Goal: Transaction & Acquisition: Download file/media

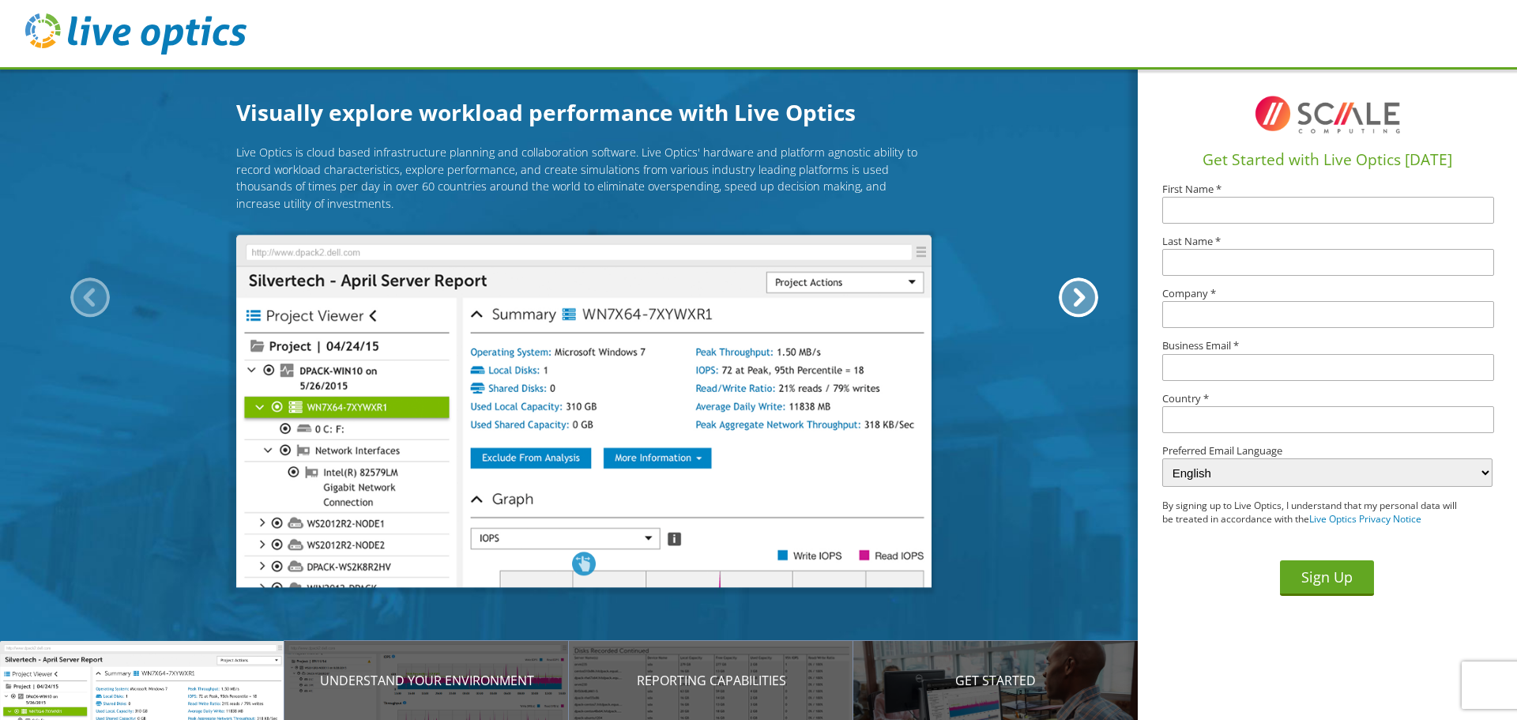
click at [1246, 203] on input "text" at bounding box center [1328, 210] width 332 height 27
type input "Rachel"
type input "Vessar"
type input "Maysville R-I School District"
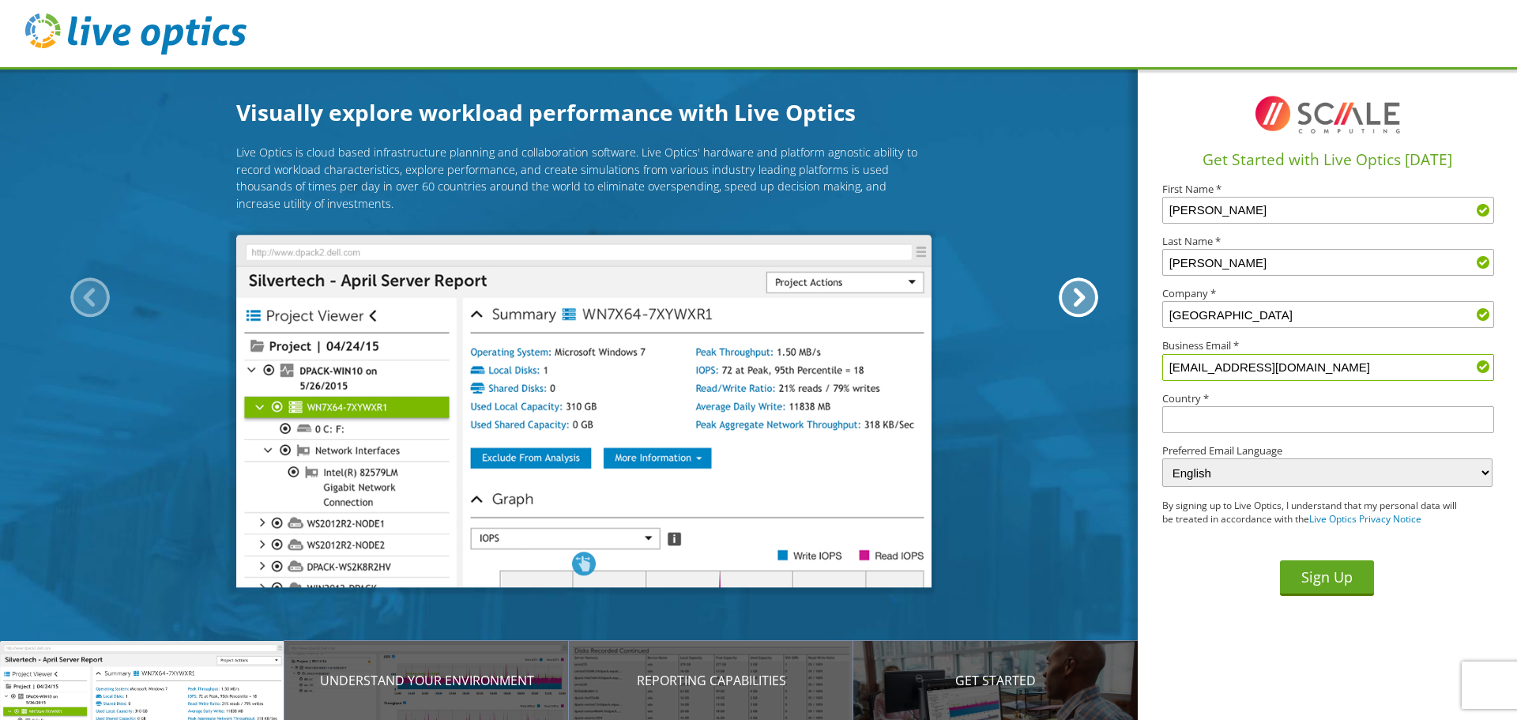
type input "vessarr@maysville.k12.mo.us"
click at [1215, 426] on input "text" at bounding box center [1328, 419] width 332 height 27
type input "United States"
click at [1334, 580] on button "Sign Up" at bounding box center [1327, 578] width 94 height 36
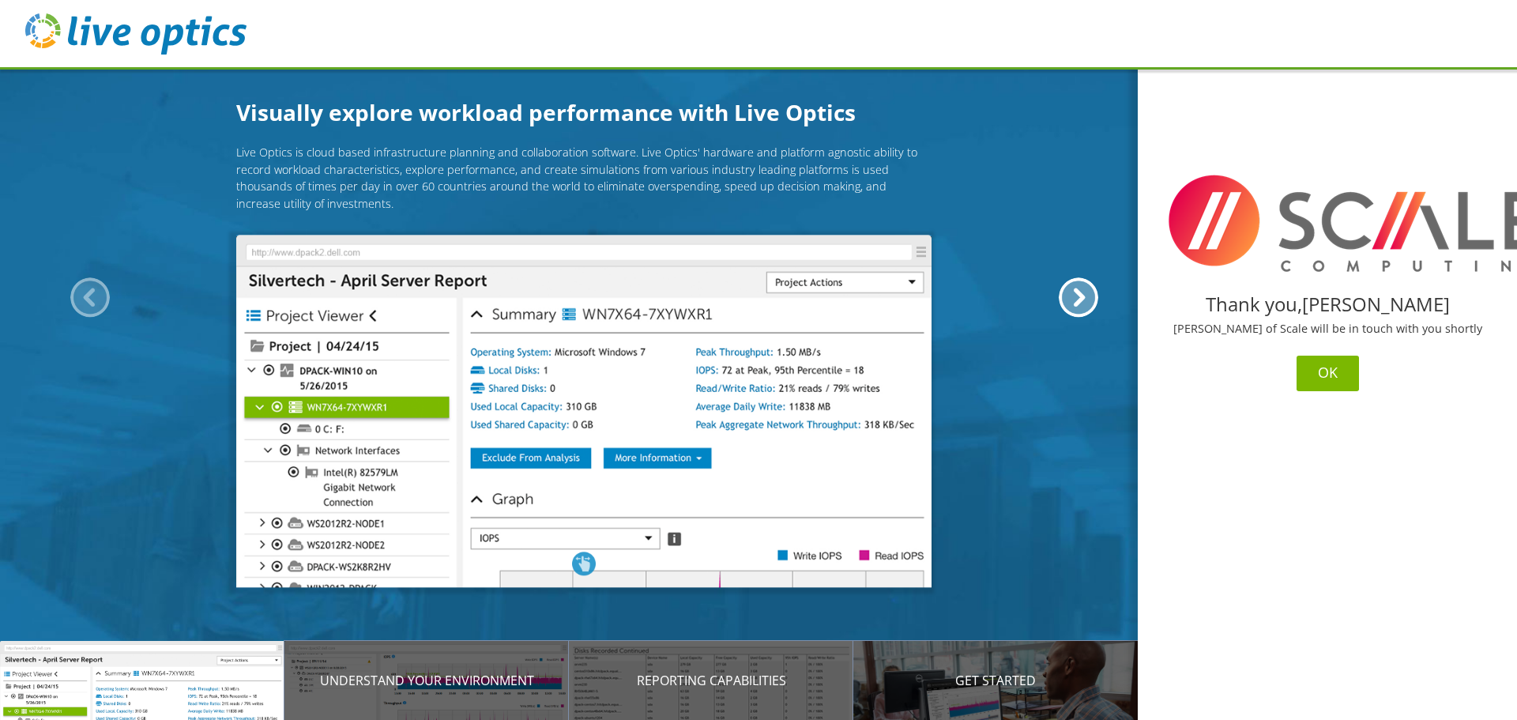
click at [1328, 374] on button "OK" at bounding box center [1328, 374] width 62 height 36
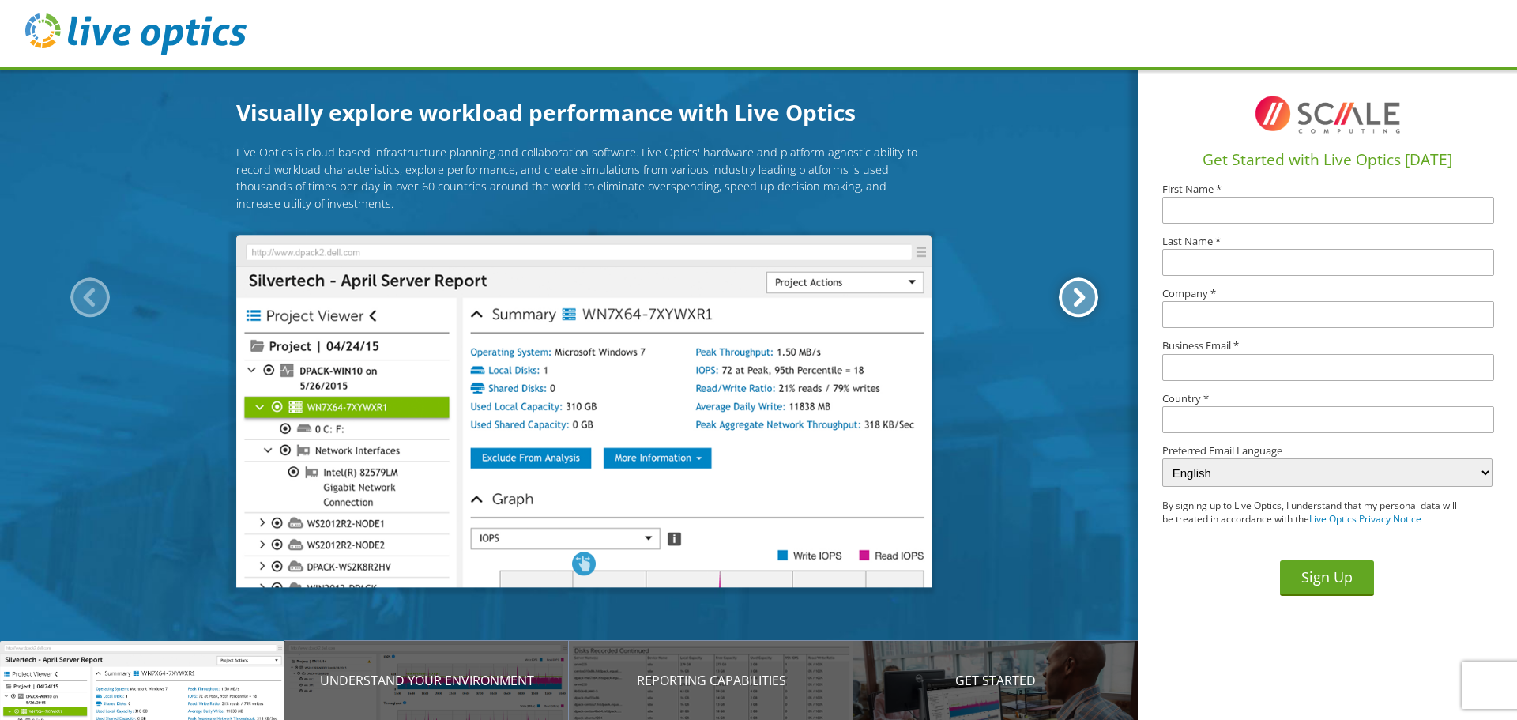
click at [1070, 302] on div at bounding box center [1079, 297] width 40 height 40
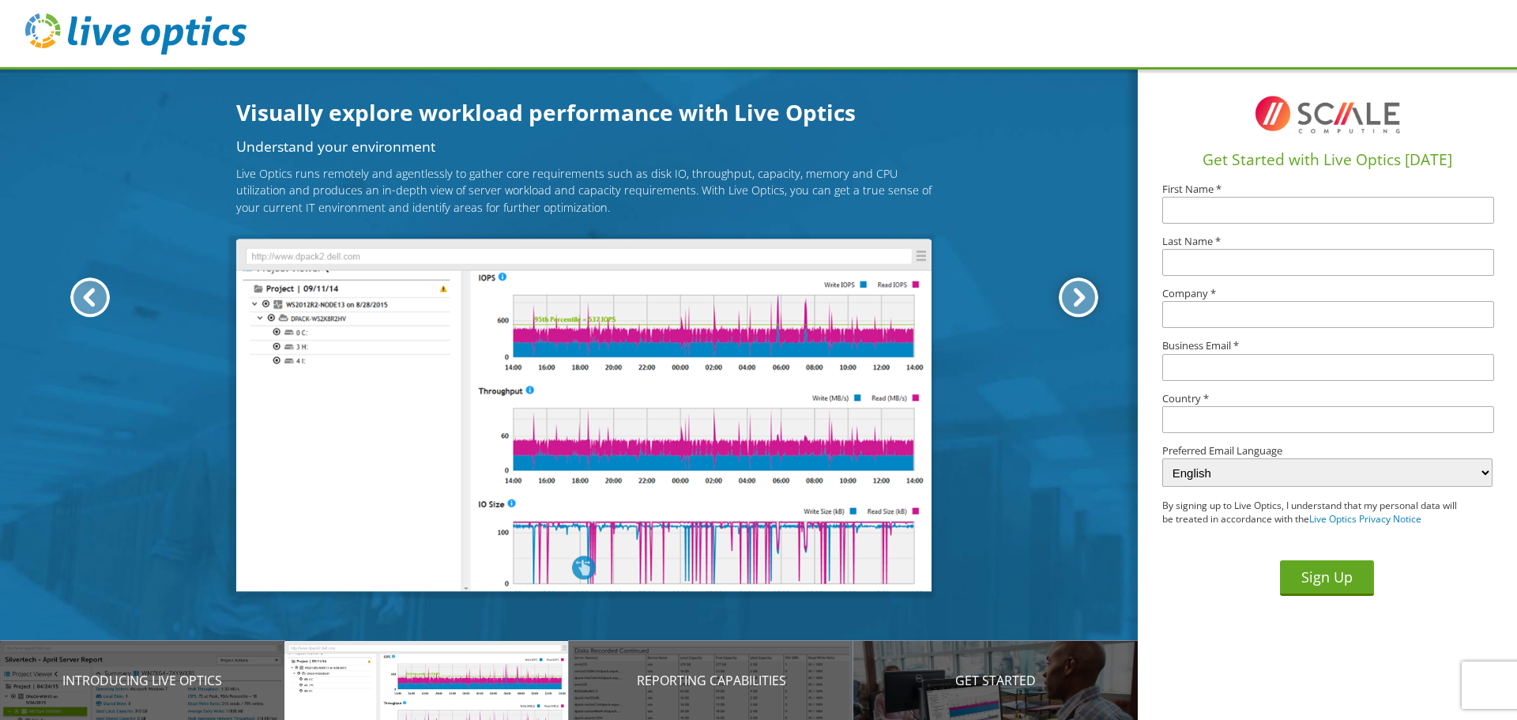
click at [1070, 302] on div at bounding box center [1079, 297] width 40 height 40
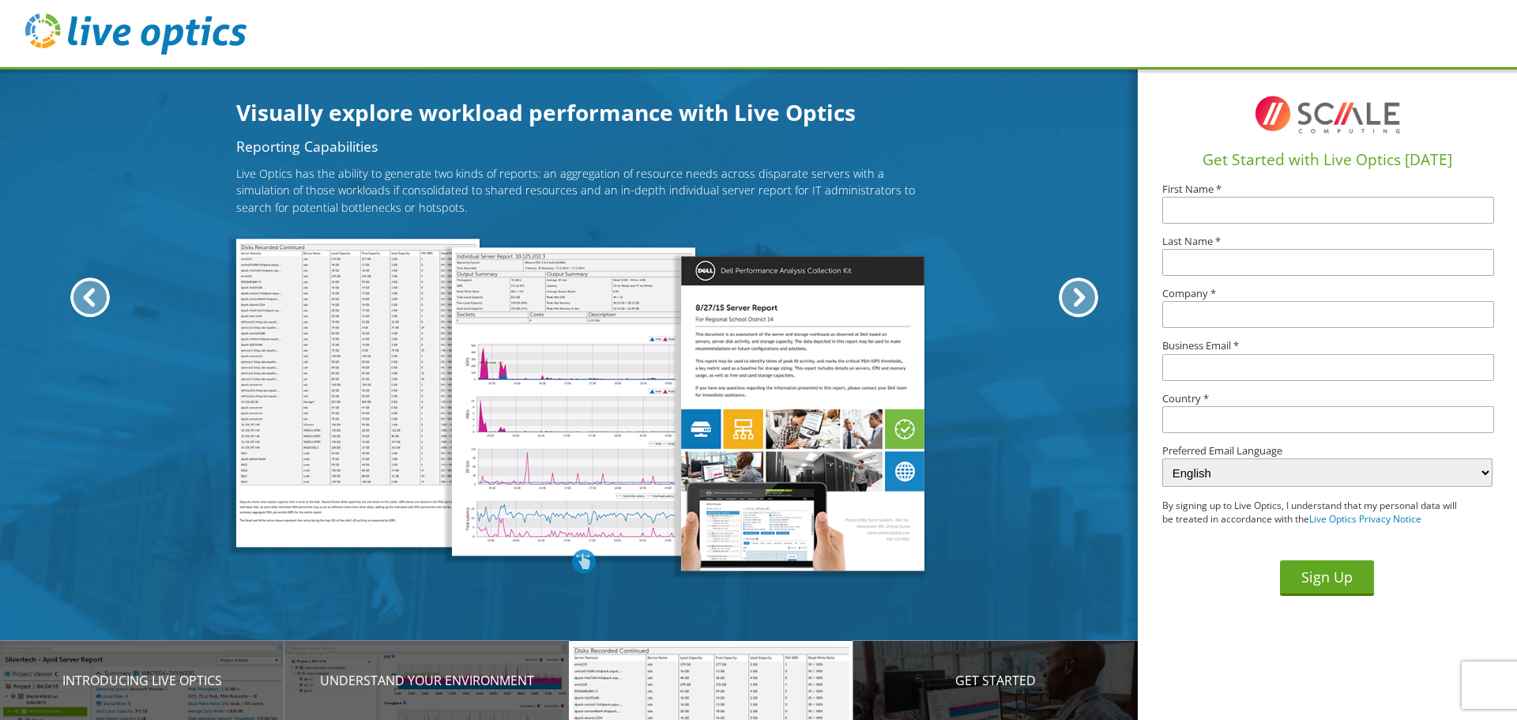
click at [964, 695] on div "Get Started" at bounding box center [995, 680] width 284 height 79
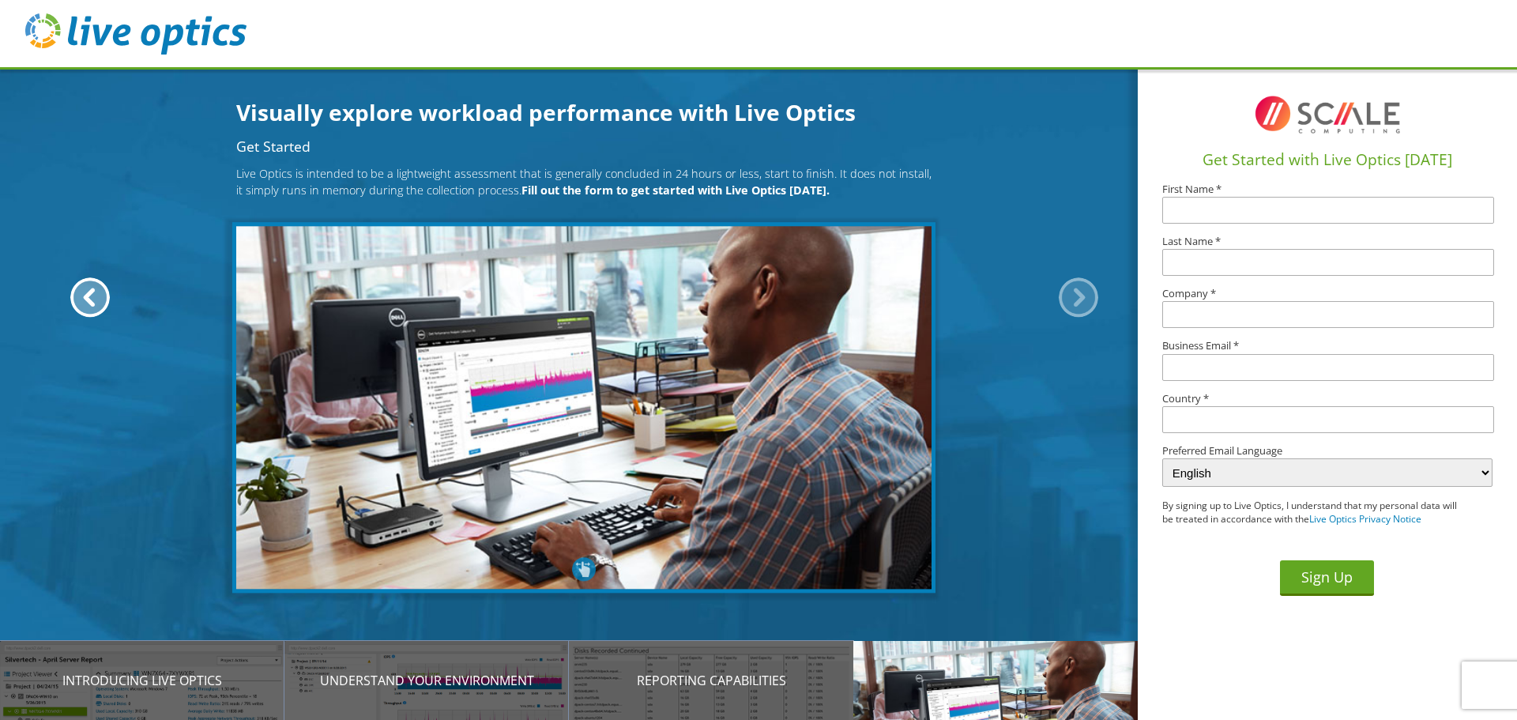
click at [667, 49] on header at bounding box center [758, 35] width 1517 height 70
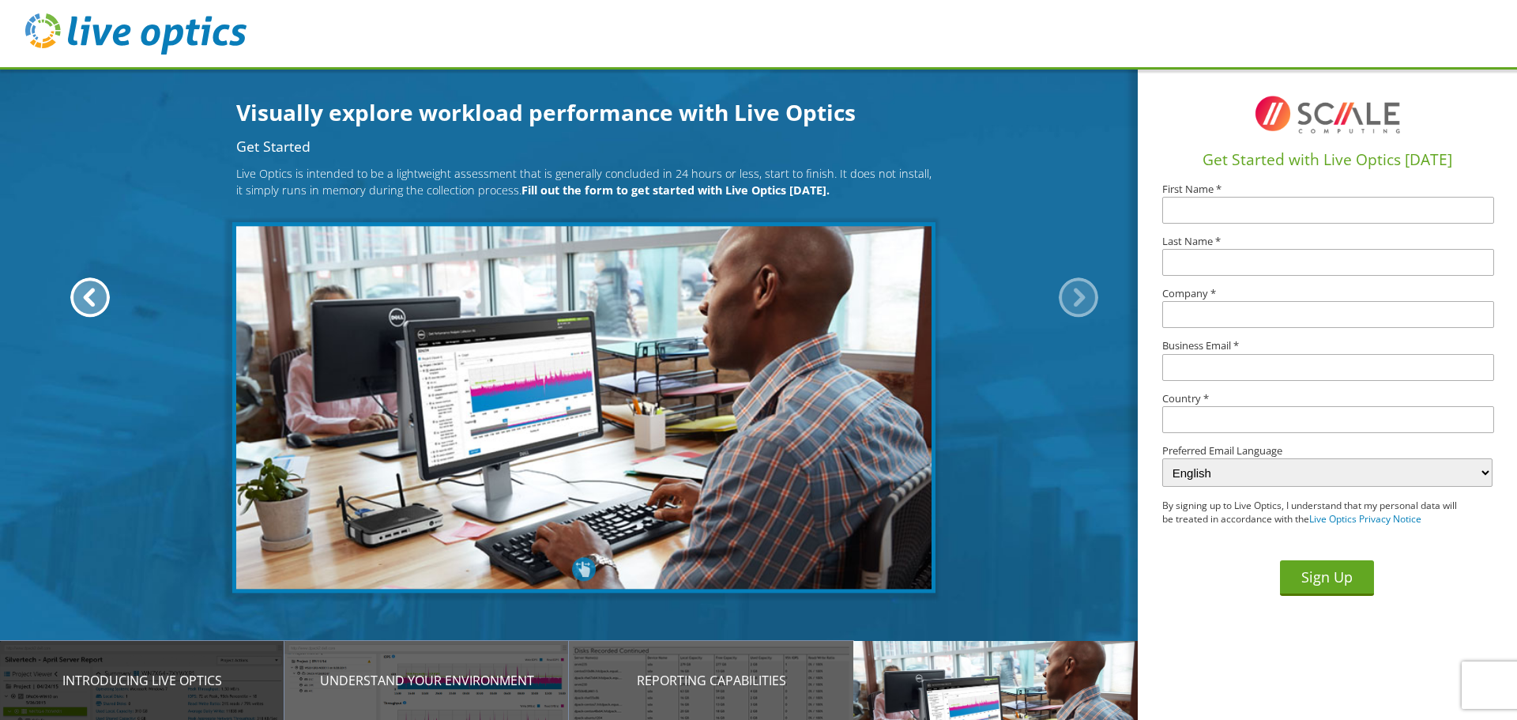
click at [183, 690] on div "Introducing Live Optics" at bounding box center [142, 680] width 284 height 79
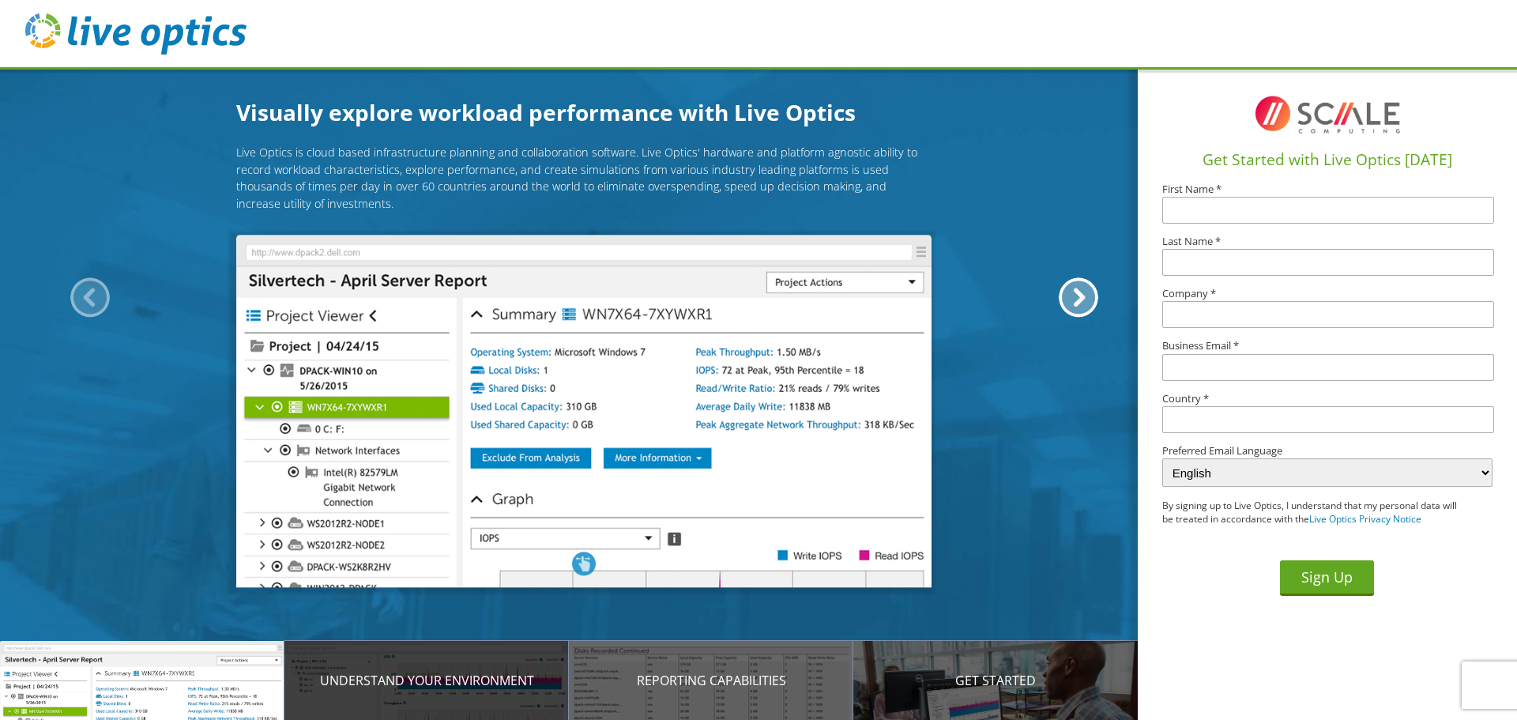
click at [322, 693] on div "Understand your environment" at bounding box center [426, 680] width 284 height 79
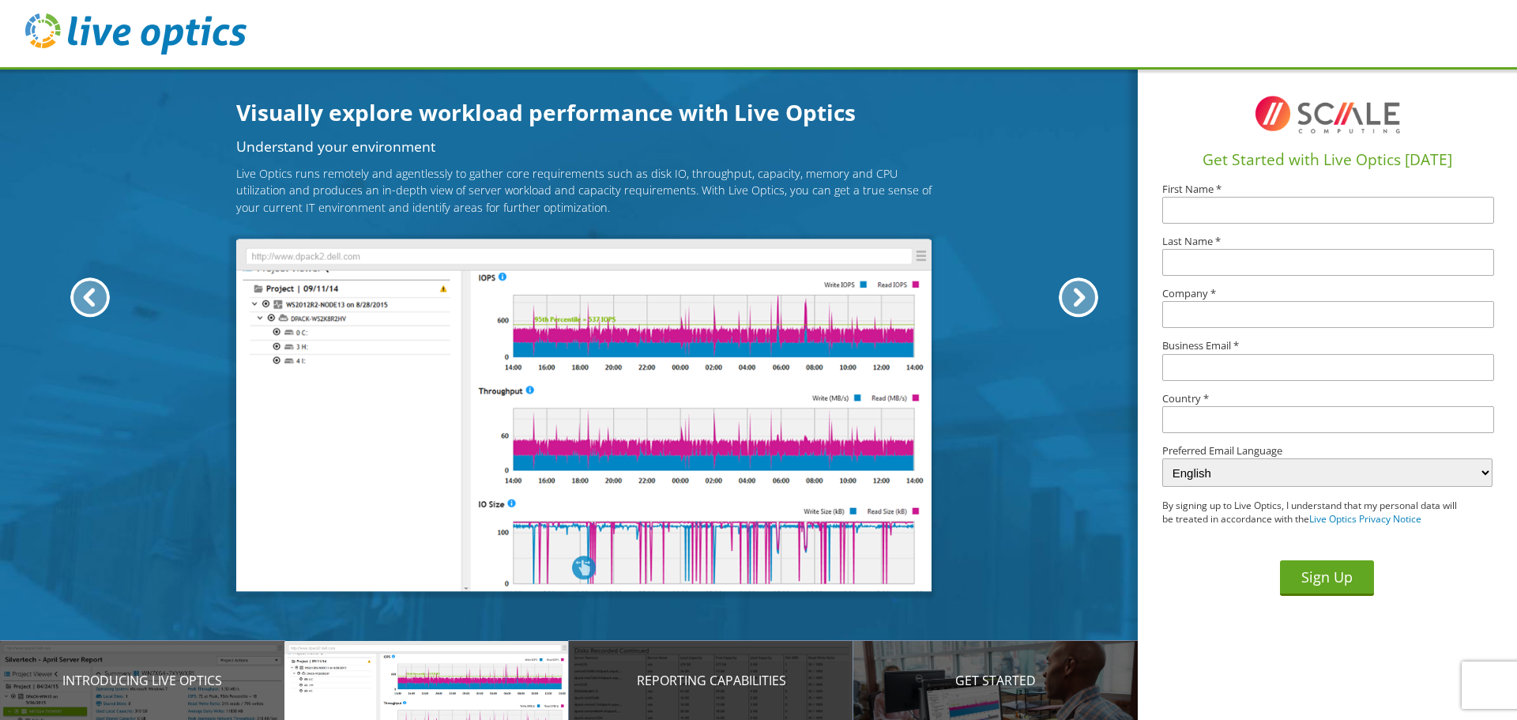
click at [682, 686] on p "Reporting Capabilities" at bounding box center [711, 680] width 284 height 19
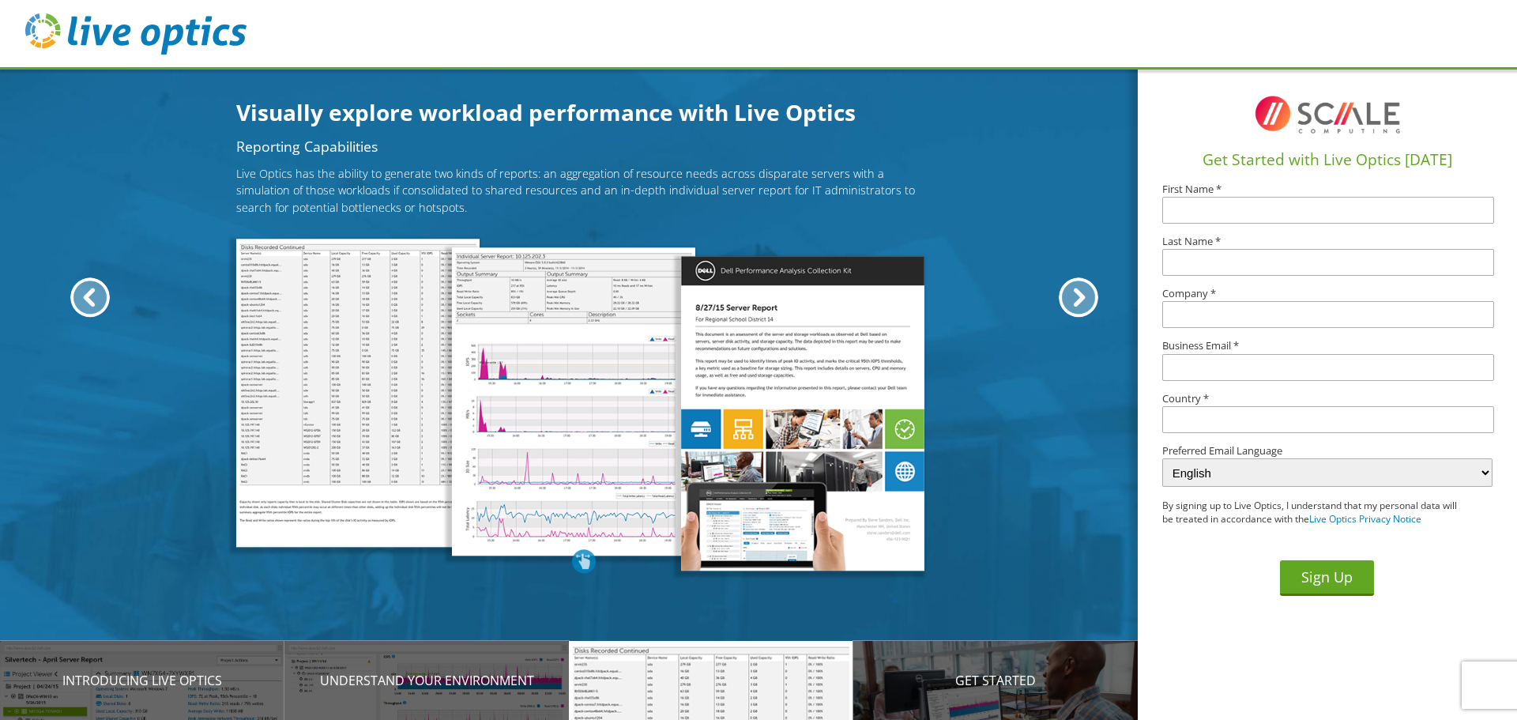
drag, startPoint x: 955, startPoint y: 678, endPoint x: 838, endPoint y: 680, distance: 116.2
click at [955, 679] on p "Get Started" at bounding box center [995, 680] width 284 height 19
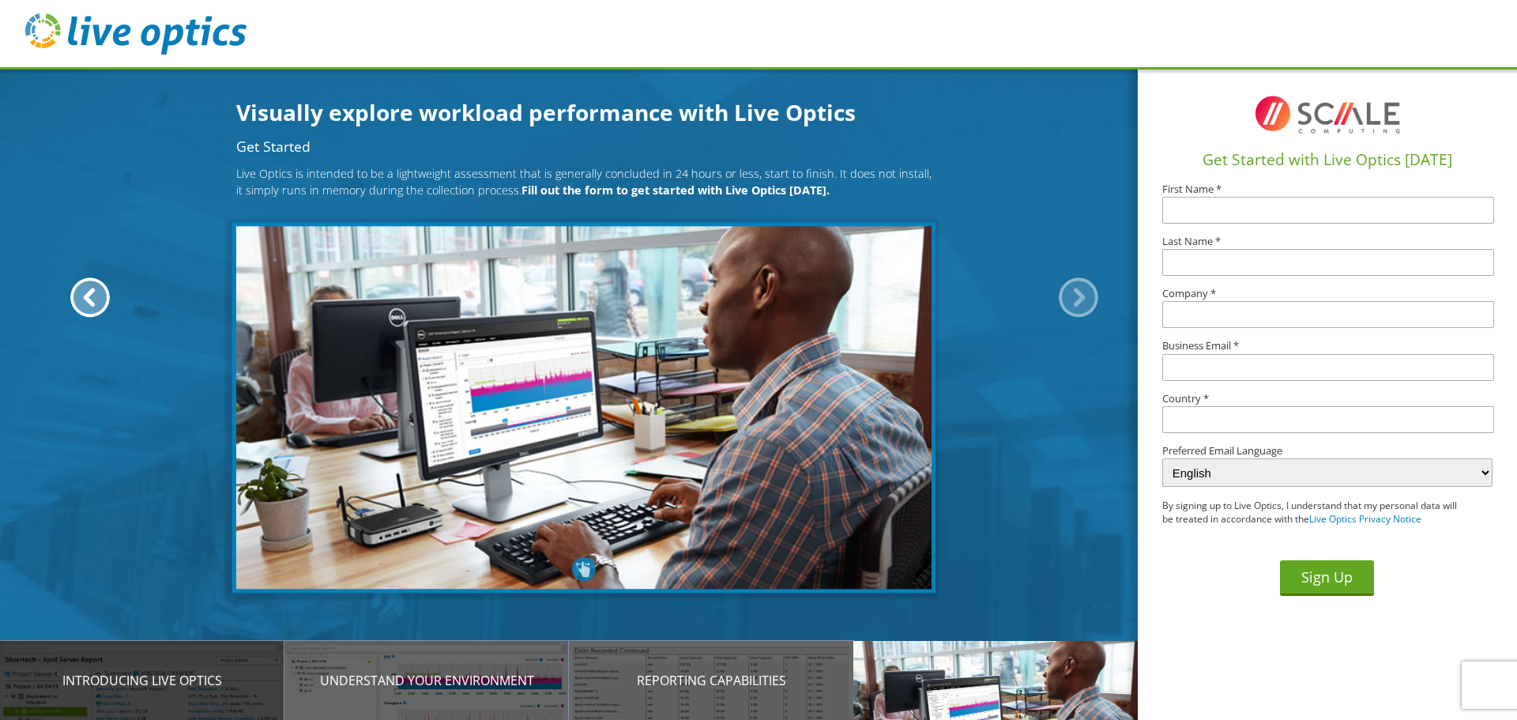
drag, startPoint x: 96, startPoint y: 703, endPoint x: 111, endPoint y: 705, distance: 15.1
click at [100, 703] on div "Introducing Live Optics" at bounding box center [142, 680] width 284 height 79
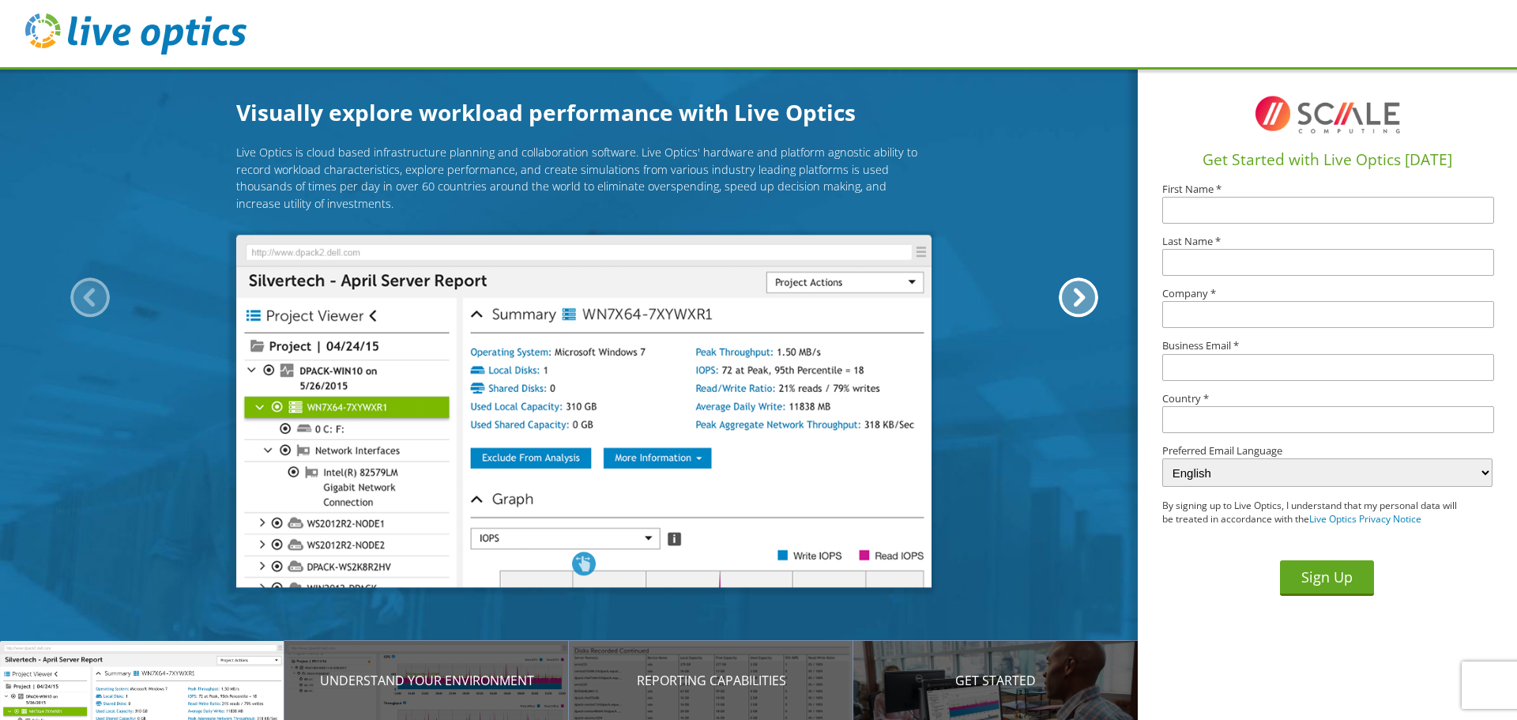
click at [169, 21] on img at bounding box center [135, 33] width 221 height 41
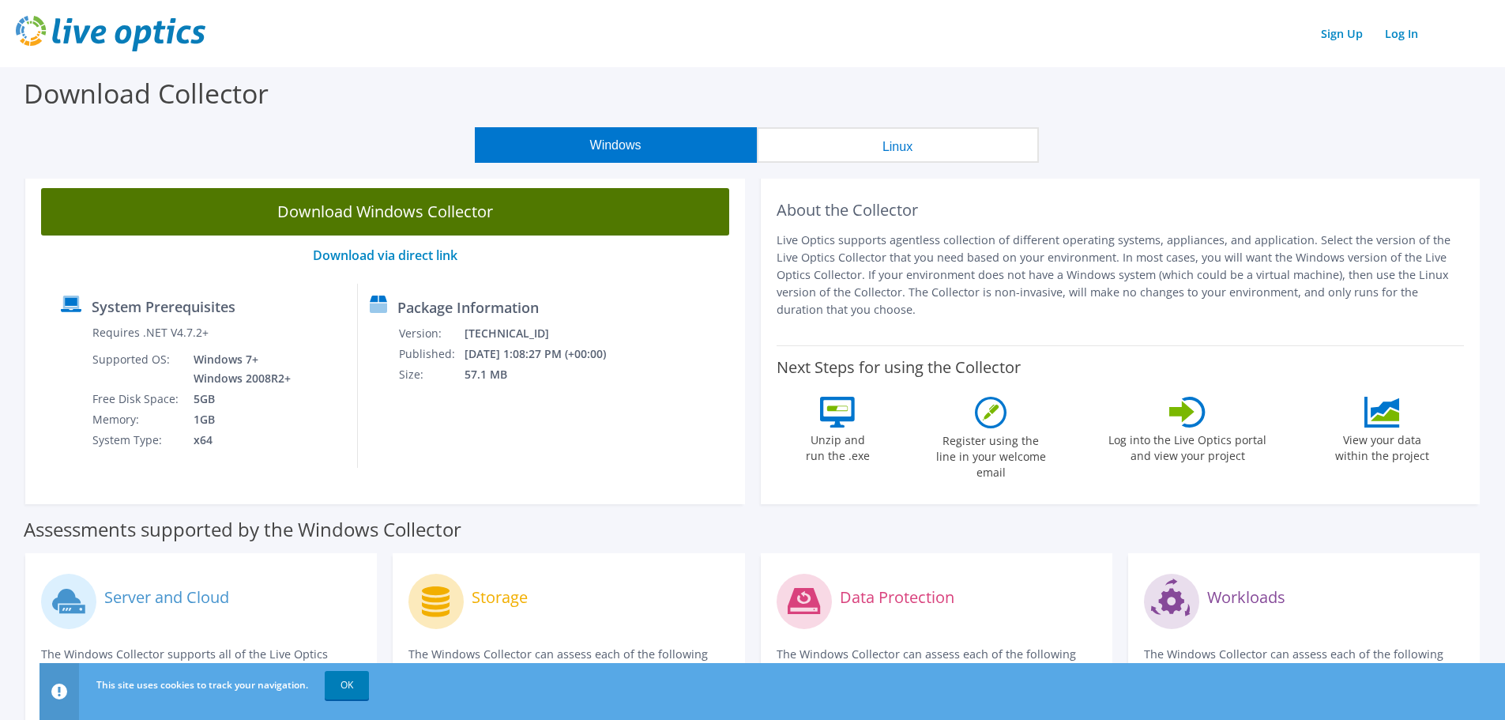
click at [505, 218] on link "Download Windows Collector" at bounding box center [385, 211] width 688 height 47
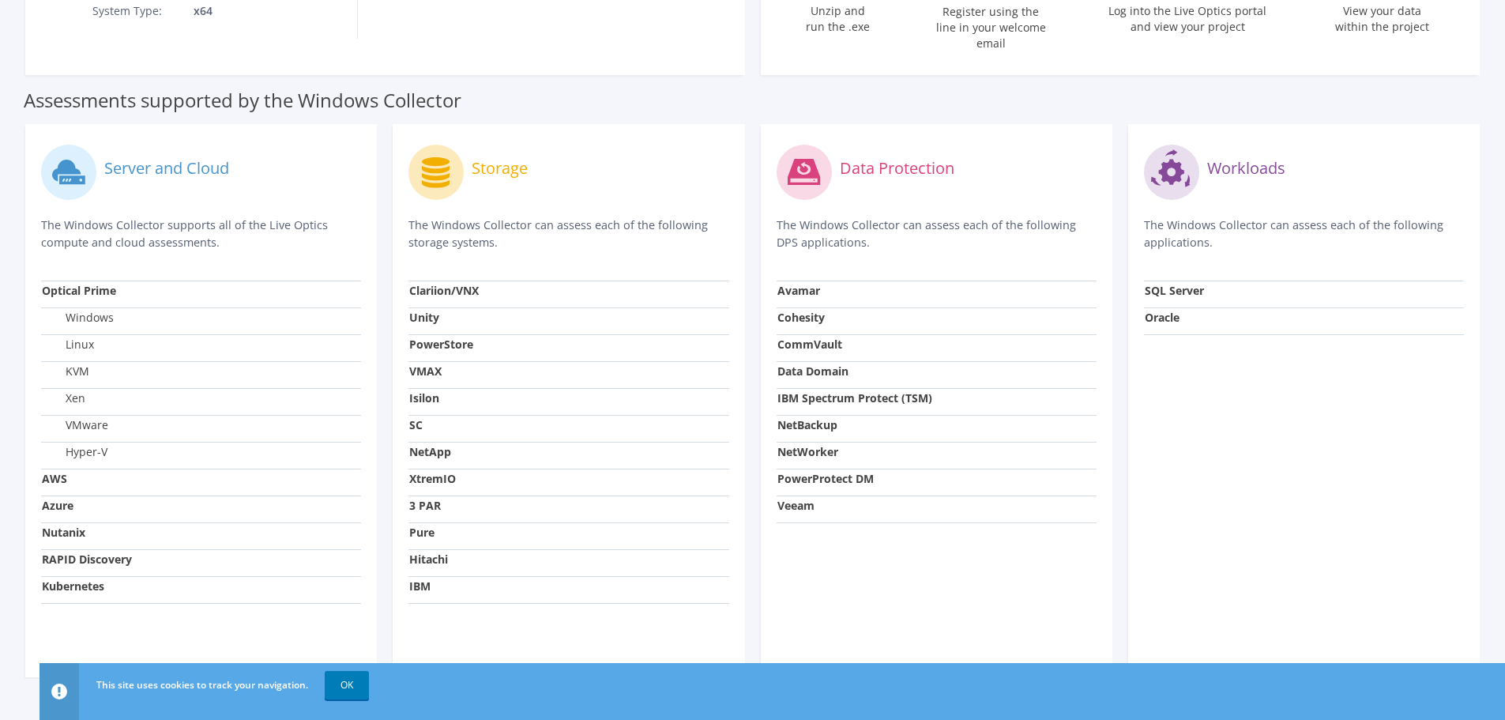
scroll to position [454, 0]
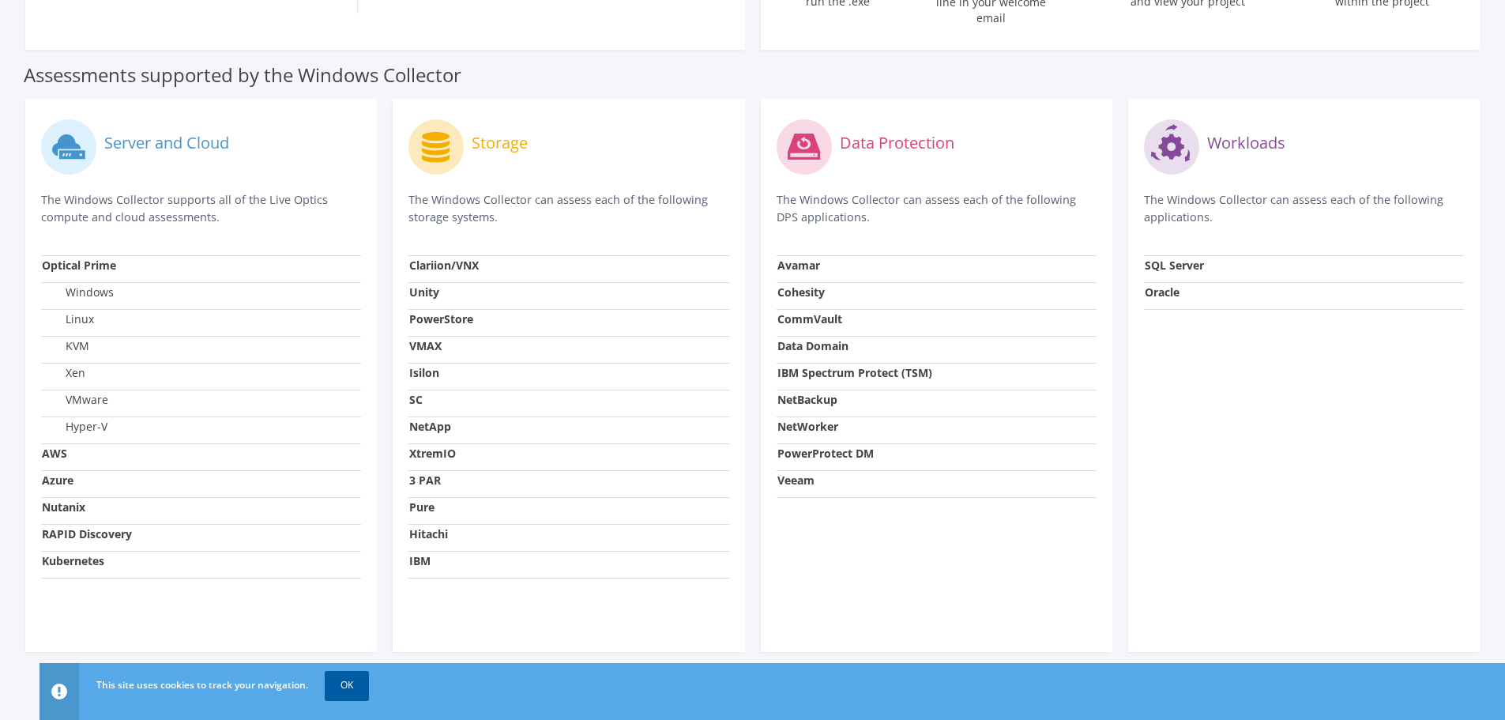
click at [348, 690] on link "OK" at bounding box center [347, 685] width 44 height 28
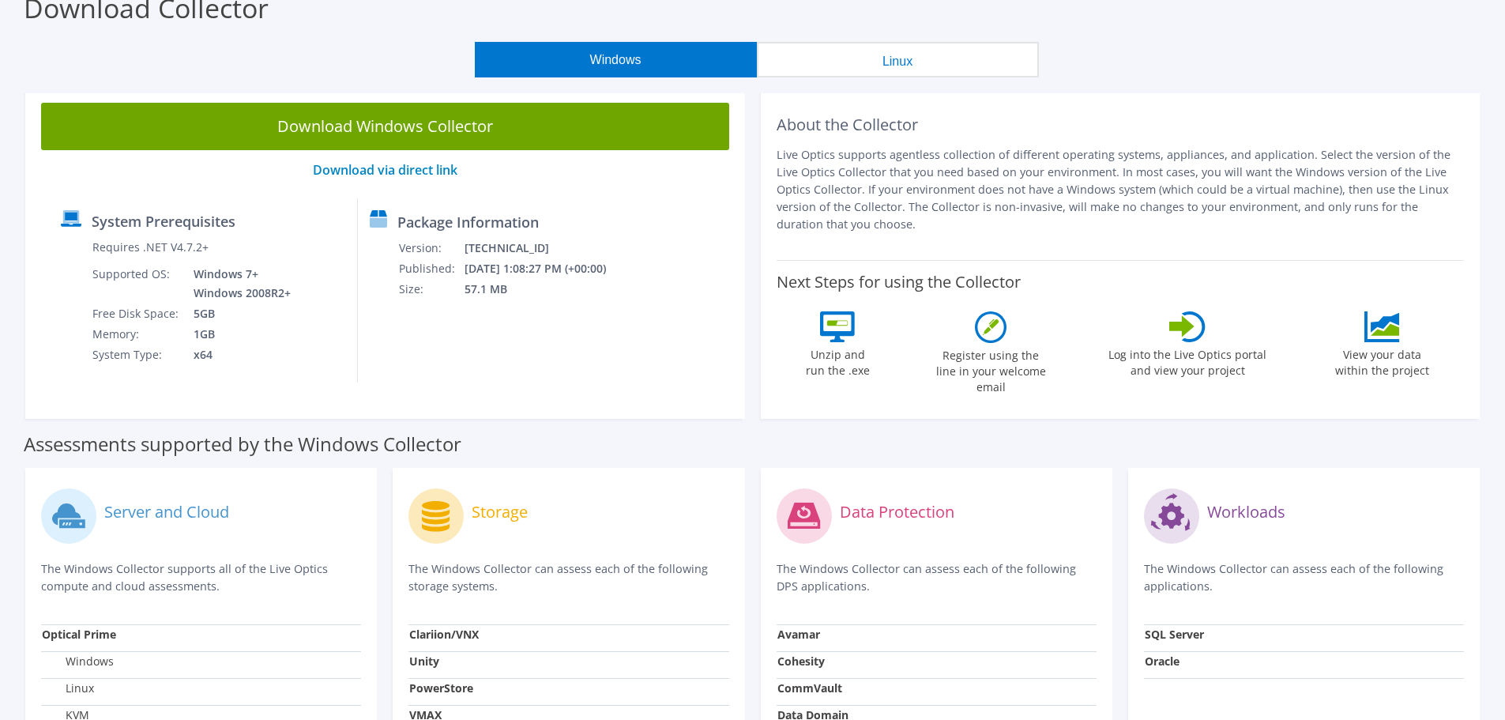
scroll to position [59, 0]
